Goal: Use online tool/utility: Utilize a website feature to perform a specific function

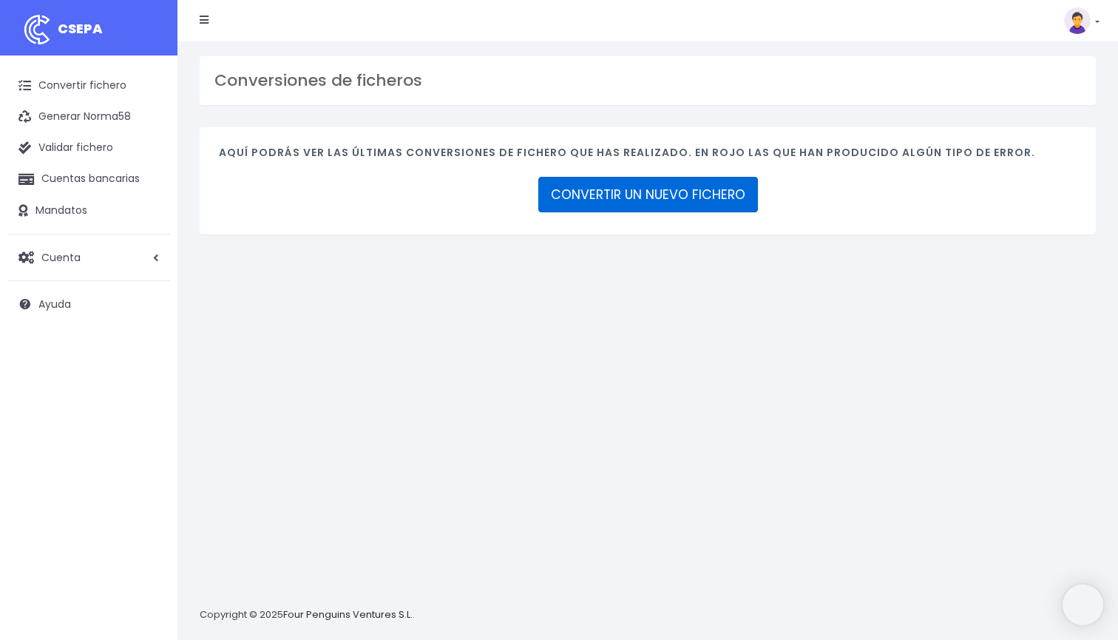
click at [599, 205] on link "CONVERTIR UN NUEVO FICHERO" at bounding box center [648, 194] width 220 height 35
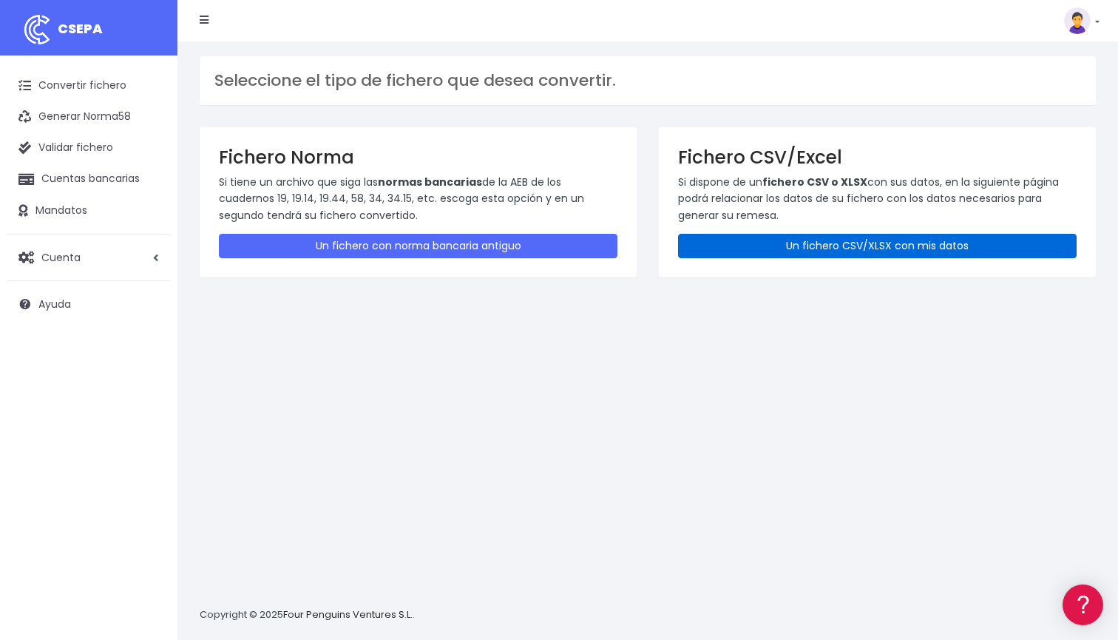
click at [787, 237] on link "Un fichero CSV/XLSX con mis datos" at bounding box center [877, 246] width 398 height 24
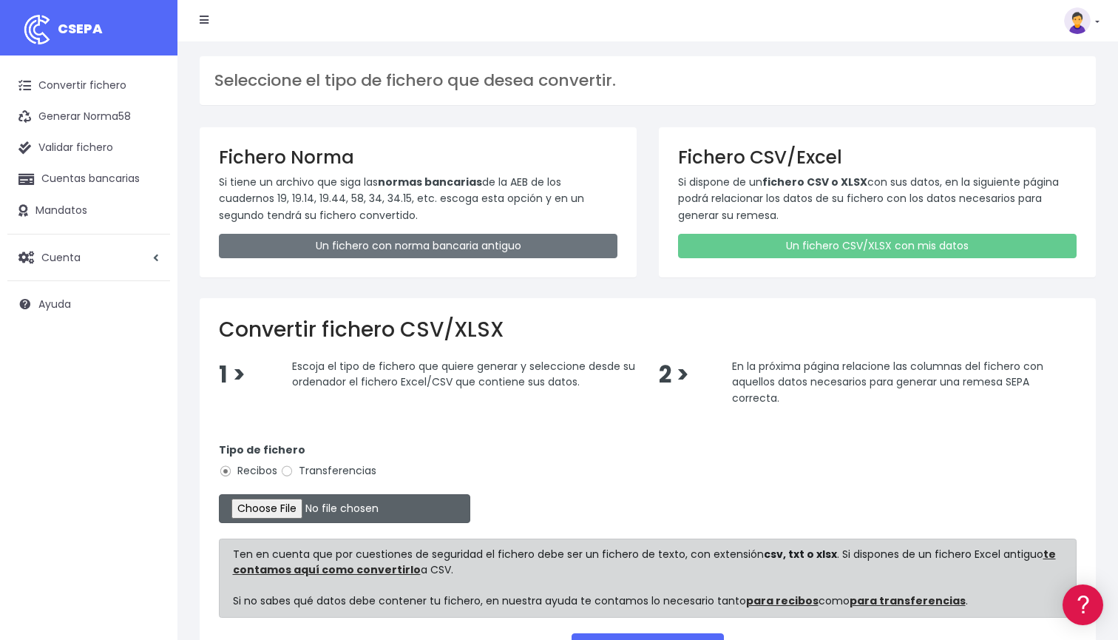
click at [273, 508] on input "file" at bounding box center [344, 508] width 251 height 29
type input "C:\fakepath\DOMICILIACION SOLARIS 8 DE SEPTIEMBRE 2025.xlsx"
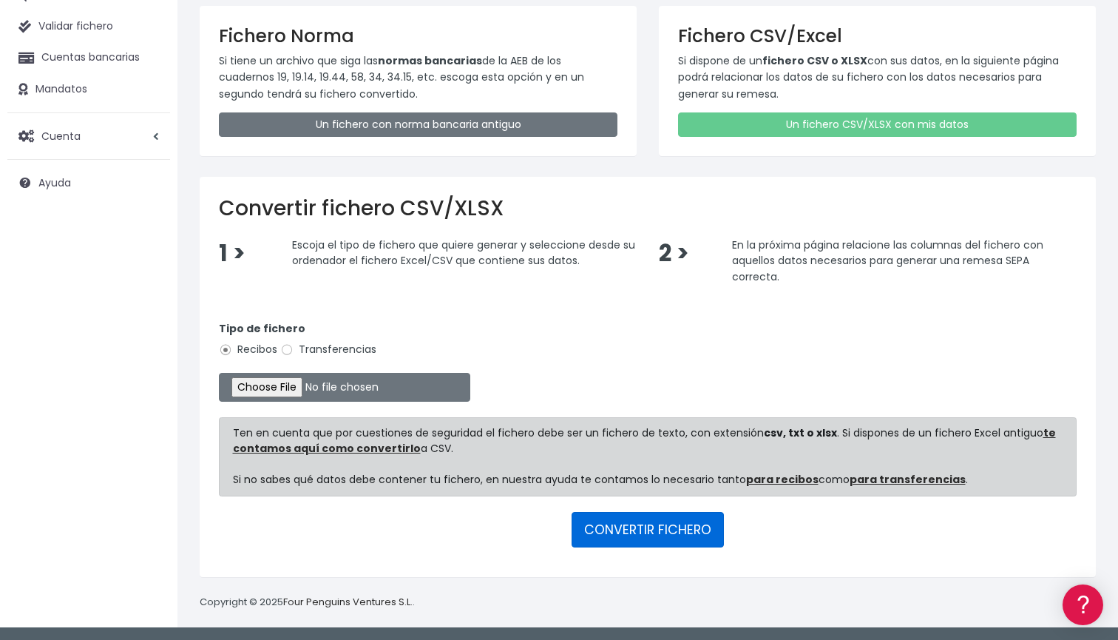
scroll to position [120, 0]
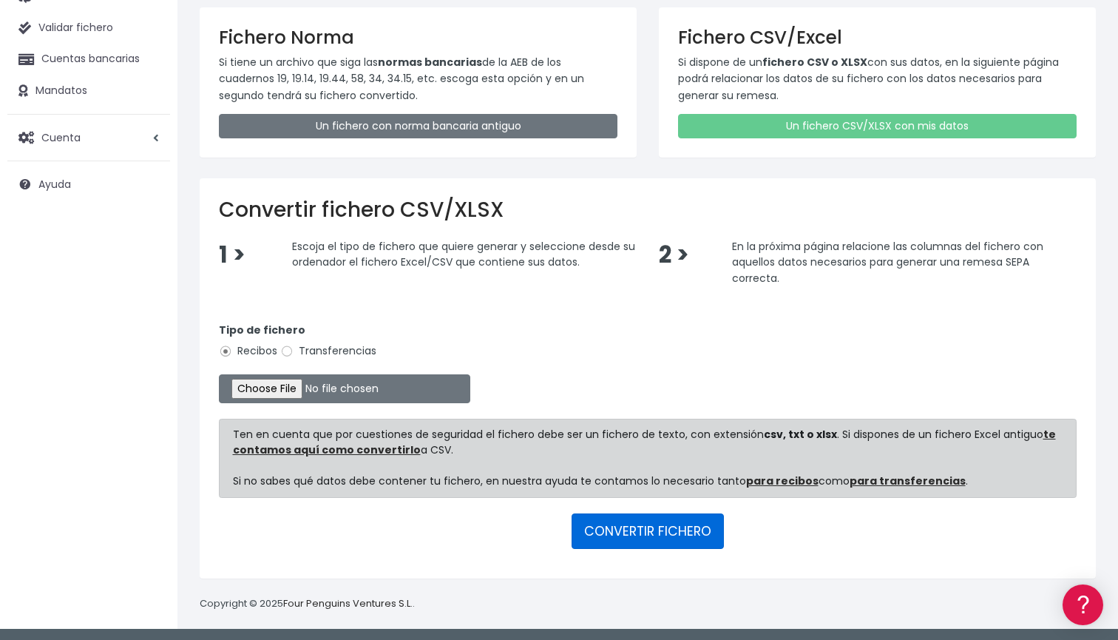
click at [685, 543] on button "CONVERTIR FICHERO" at bounding box center [647, 530] width 152 height 35
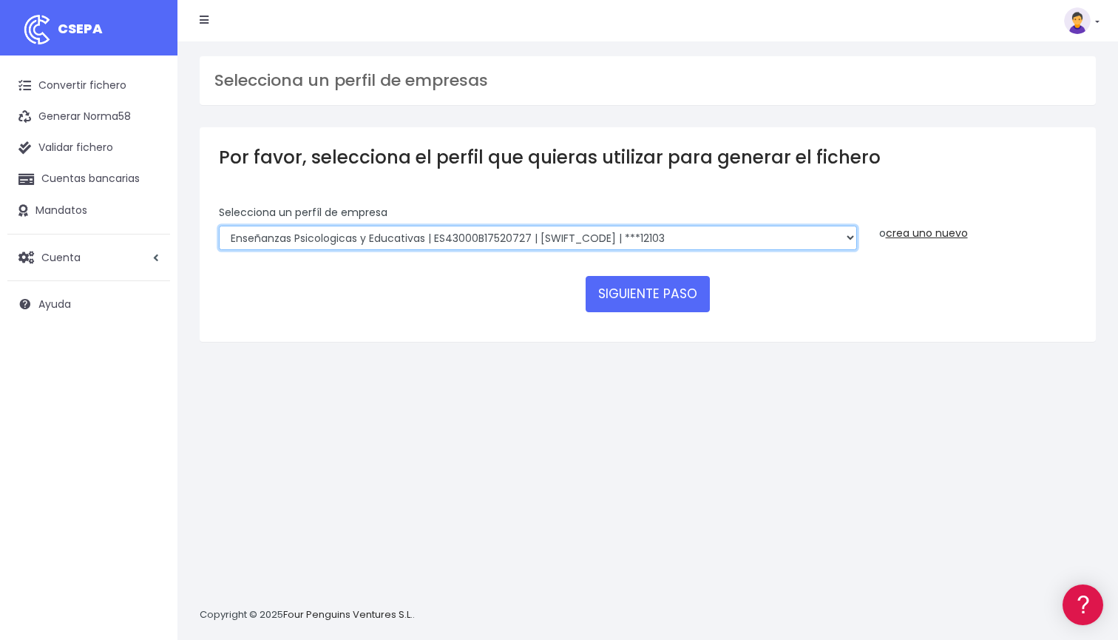
select select "2396"
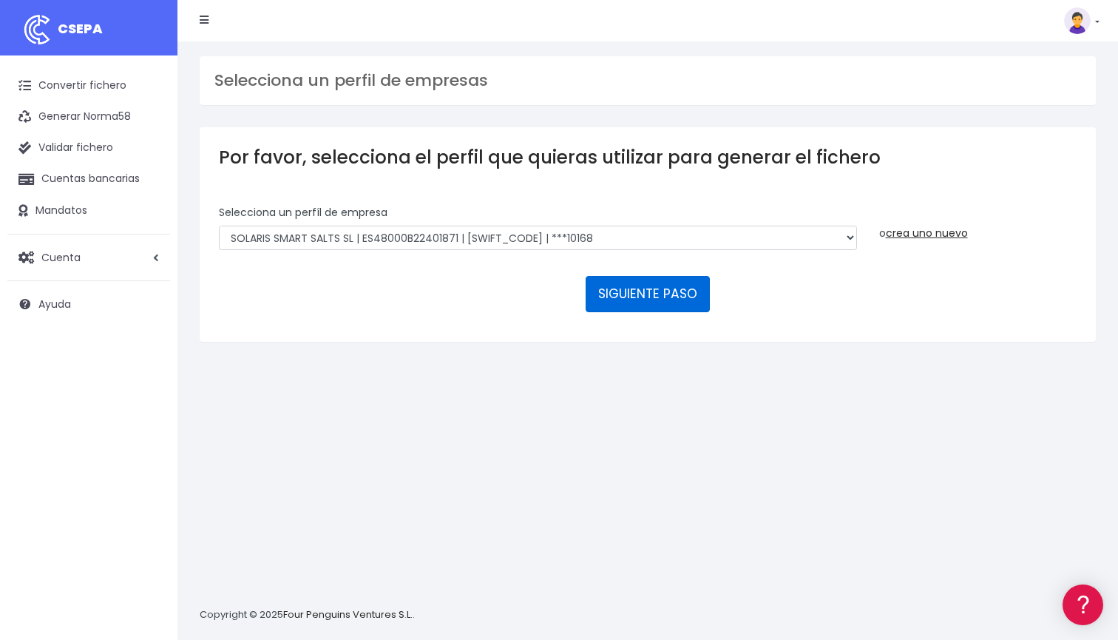
click at [628, 291] on button "SIGUIENTE PASO" at bounding box center [648, 293] width 124 height 35
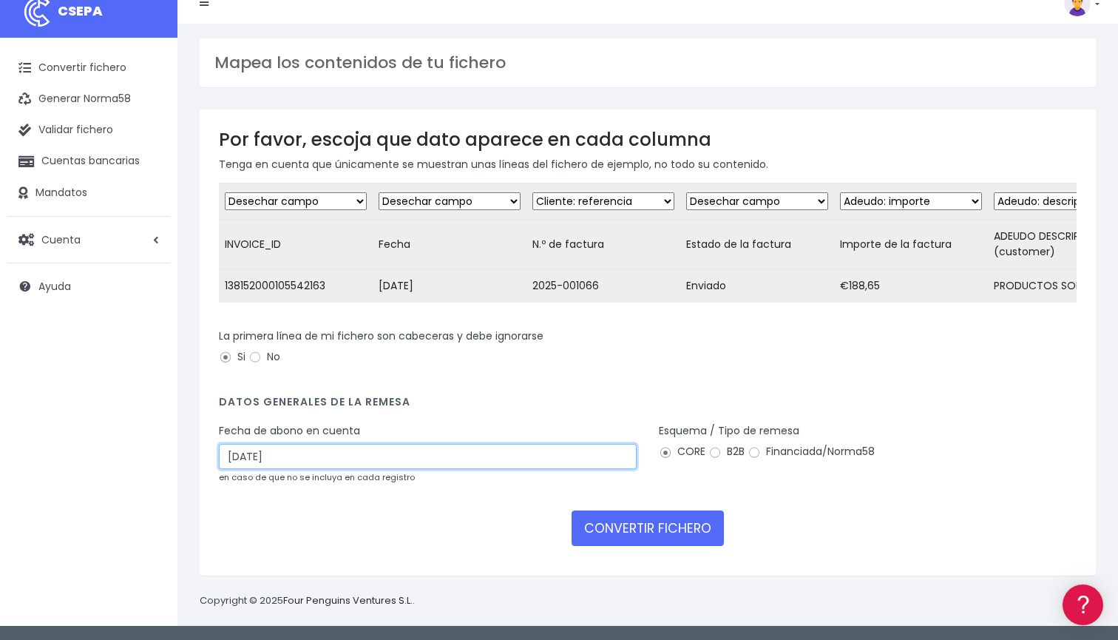
scroll to position [30, 0]
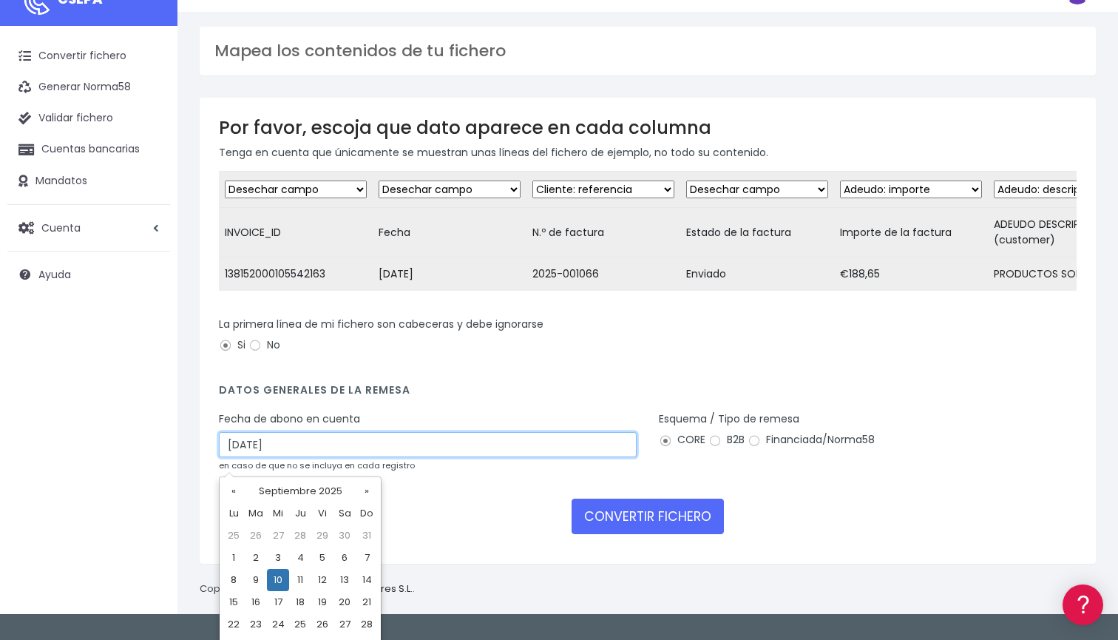
click at [387, 457] on input "10/09/2025" at bounding box center [428, 444] width 418 height 25
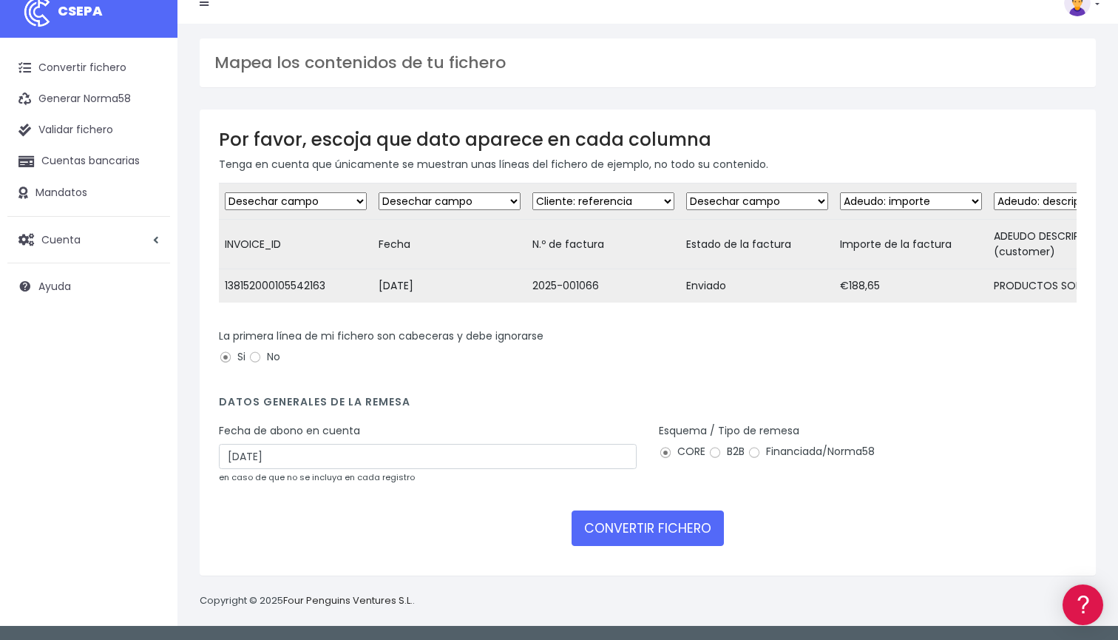
click at [503, 546] on form "Desechar campo Cliente: nombre Cliente: DNI Cliente: Email Cliente: Dirección C…" at bounding box center [648, 369] width 858 height 373
click at [464, 454] on input "10/09/2025" at bounding box center [428, 456] width 418 height 25
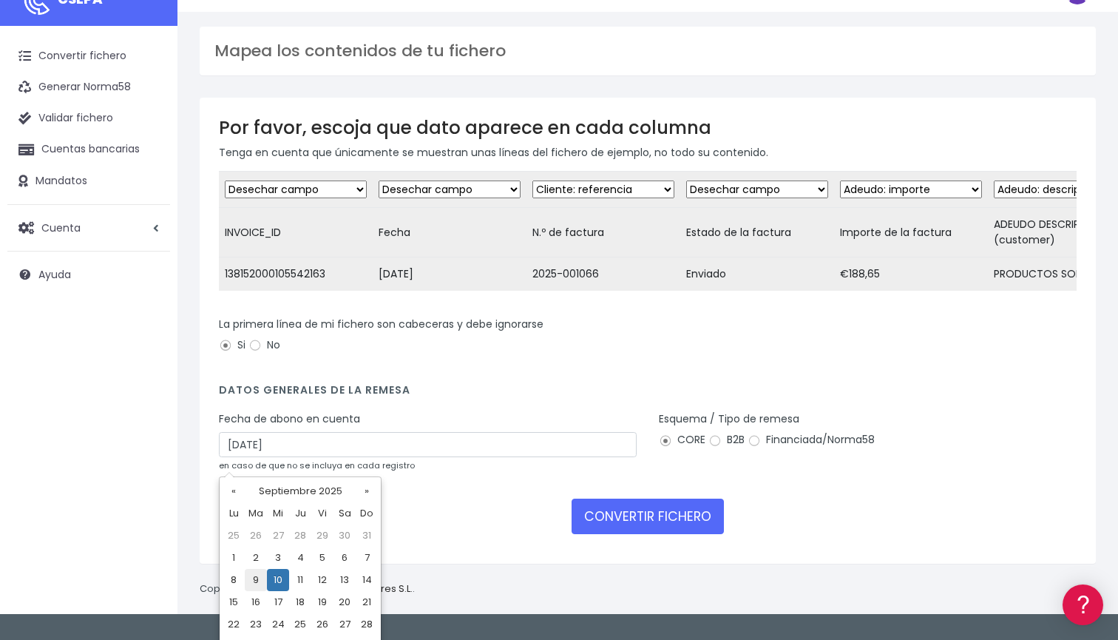
click at [256, 578] on td "9" at bounding box center [256, 580] width 22 height 22
type input "09/09/2025"
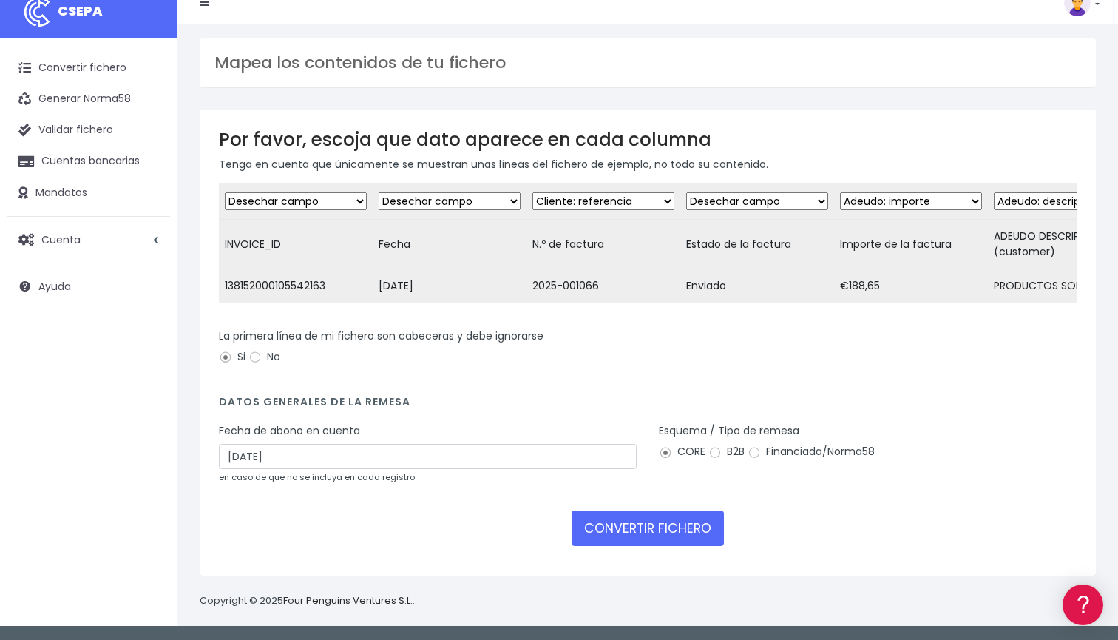
click at [333, 556] on div "Por favor, escoja que dato aparece en cada columna Tenga en cuenta que únicamen…" at bounding box center [648, 342] width 896 height 466
click at [612, 526] on button "CONVERTIR FICHERO" at bounding box center [647, 527] width 152 height 35
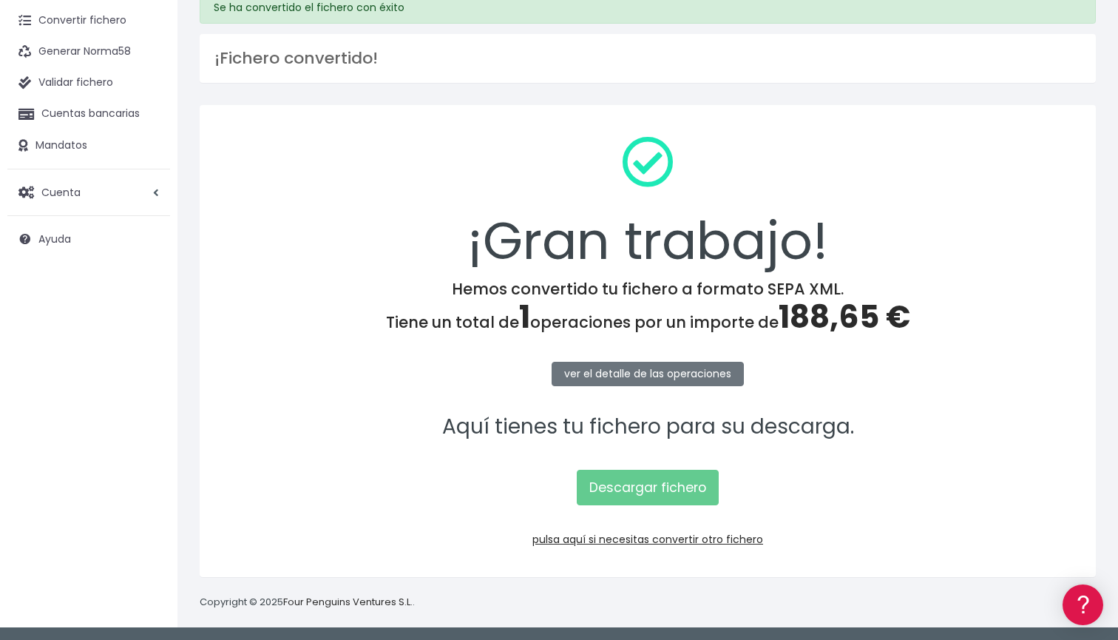
scroll to position [64, 0]
click at [705, 488] on link "Descargar fichero" at bounding box center [648, 487] width 142 height 35
